Goal: Transaction & Acquisition: Purchase product/service

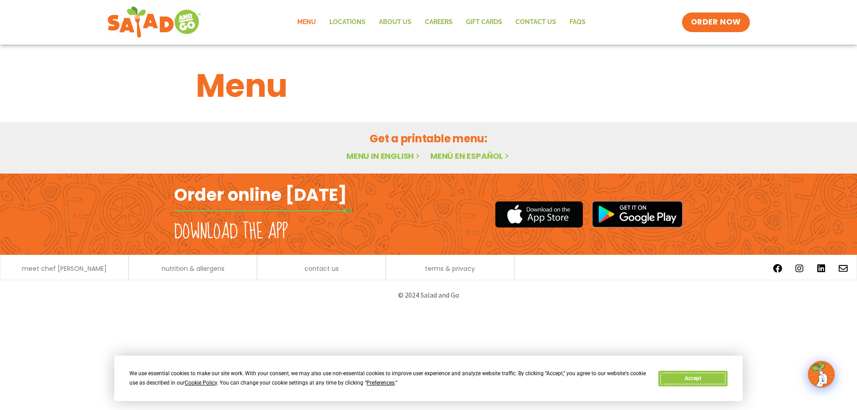
click at [698, 377] on button "Accept" at bounding box center [693, 379] width 69 height 16
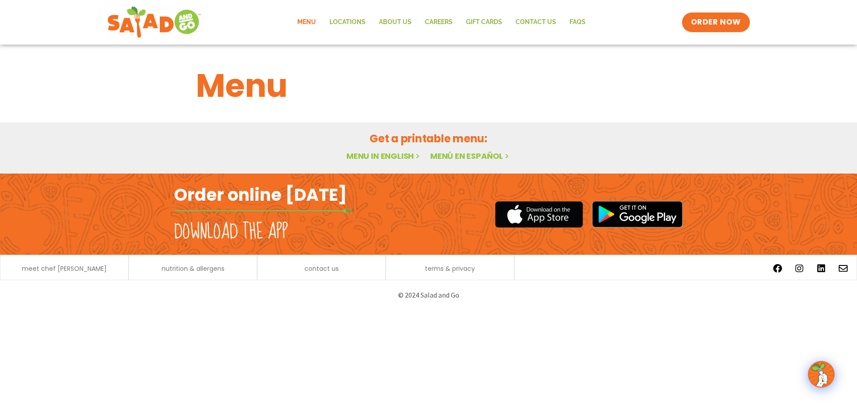
click at [384, 158] on link "Menu in English" at bounding box center [383, 155] width 75 height 11
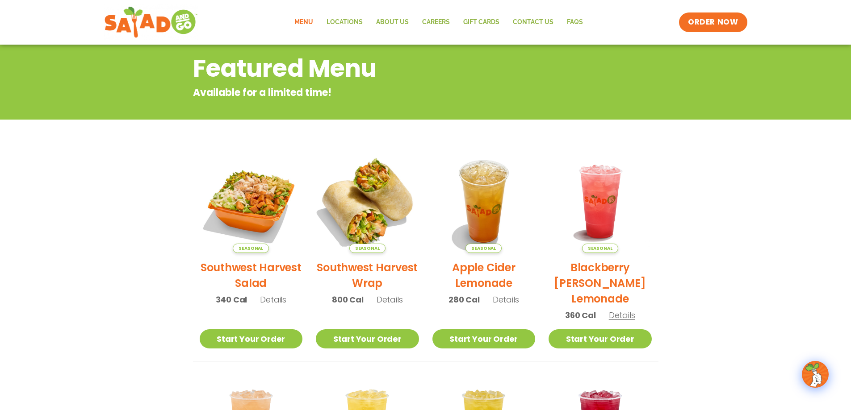
scroll to position [73, 0]
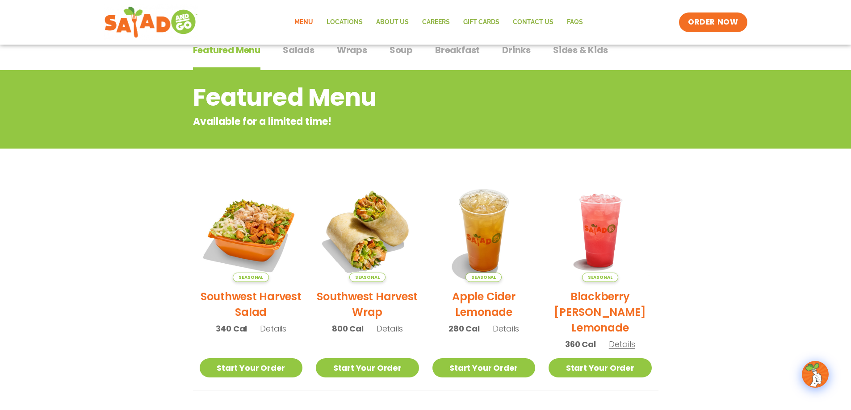
click at [263, 115] on p "Available for a limited time!" at bounding box center [389, 121] width 393 height 15
click at [277, 99] on h2 "Featured Menu" at bounding box center [389, 97] width 393 height 36
click at [308, 44] on div "Menu Locations About Us Careers GIFT CARDS Contact Us FAQs Menu Menu Locations …" at bounding box center [425, 22] width 851 height 45
click at [298, 51] on span "Salads" at bounding box center [299, 49] width 32 height 13
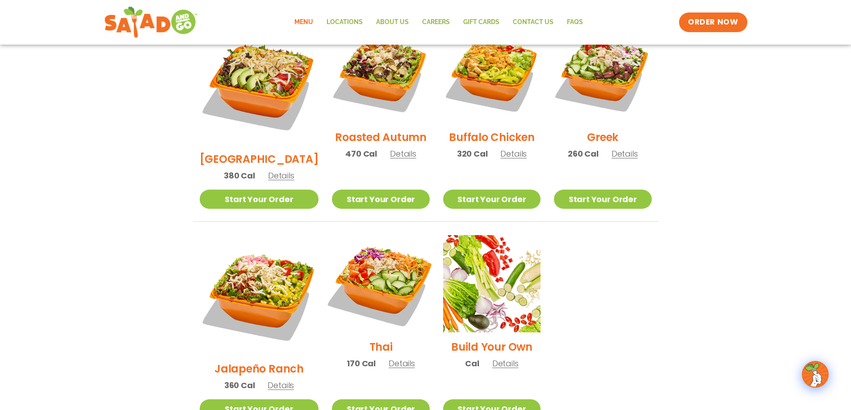
scroll to position [520, 0]
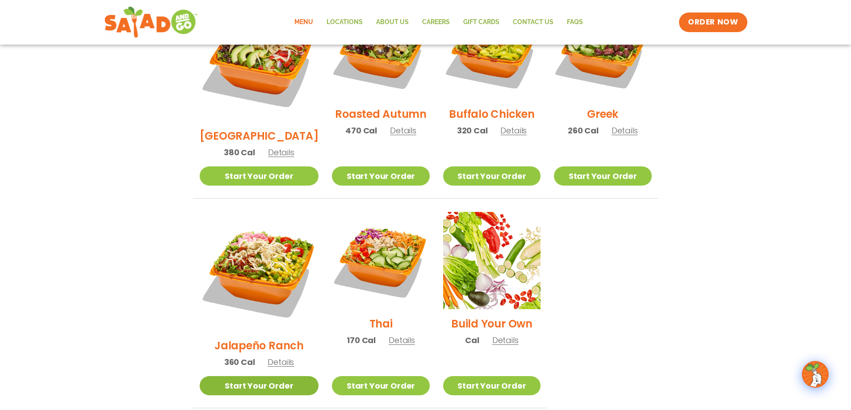
click at [262, 376] on link "Start Your Order" at bounding box center [259, 385] width 119 height 19
